Goal: Task Accomplishment & Management: Manage account settings

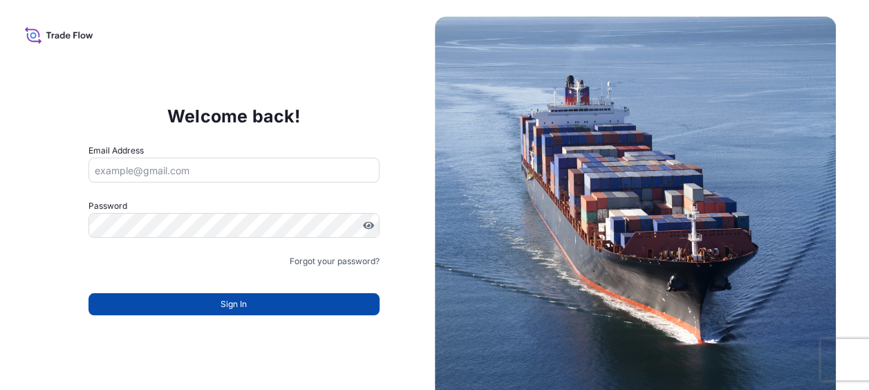
type input "lee.airey@wtwco.com"
click at [242, 310] on span "Sign In" at bounding box center [234, 304] width 26 height 14
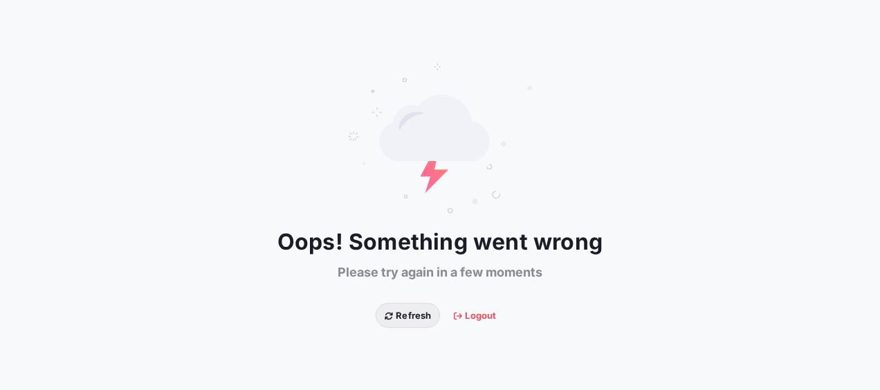
click at [397, 315] on span "Refresh" at bounding box center [408, 315] width 46 height 14
